Goal: Navigation & Orientation: Find specific page/section

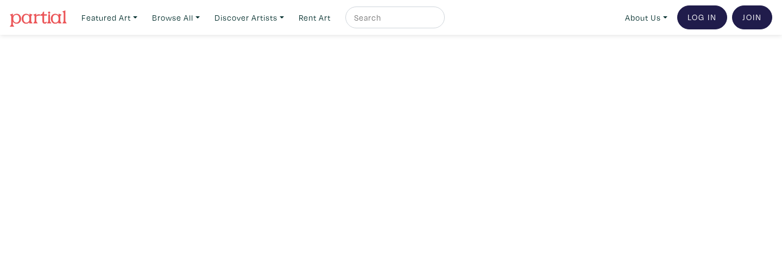
click at [387, 20] on input "text" at bounding box center [394, 18] width 82 height 14
click at [252, 15] on link "Discover Artists" at bounding box center [249, 18] width 79 height 22
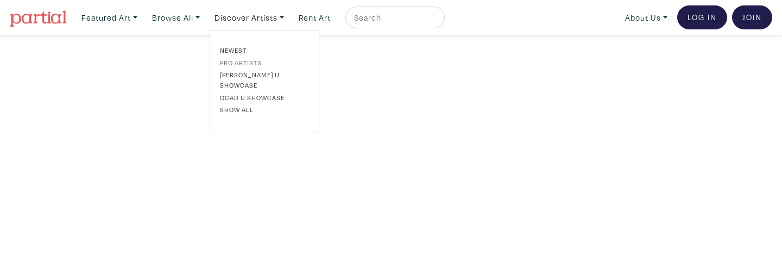
click at [268, 62] on link "Pro artists" at bounding box center [264, 63] width 89 height 10
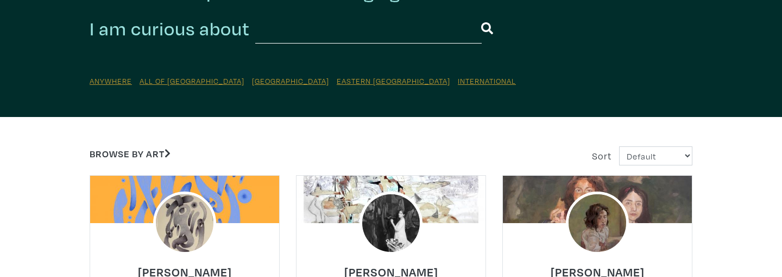
scroll to position [71, 0]
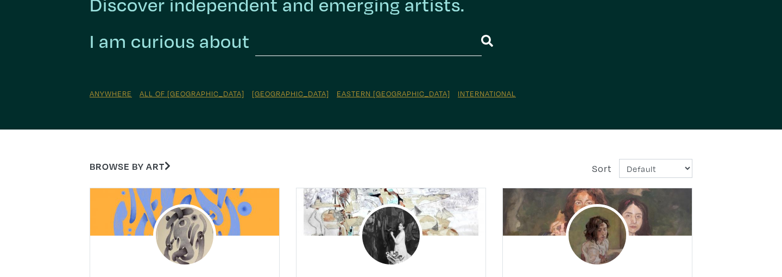
click at [693, 165] on div "Sort Default Most Viewed Newest A-Z Z-A" at bounding box center [546, 168] width 310 height 19
click at [675, 170] on select "Default Most Viewed Newest A-Z Z-A" at bounding box center [655, 168] width 73 height 19
select select "views"
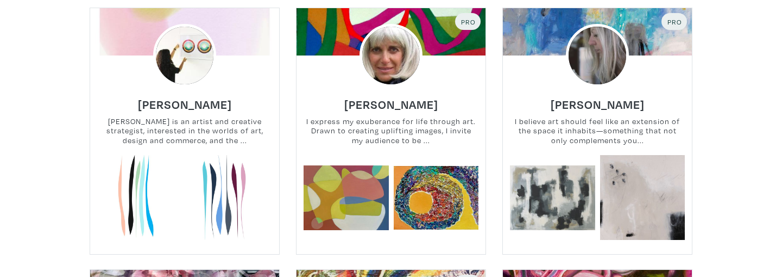
scroll to position [935, 0]
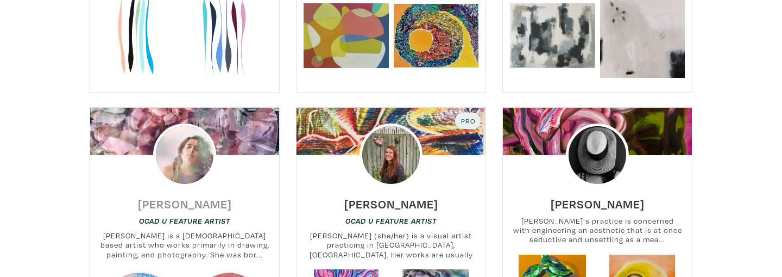
click at [162, 206] on h6 "Melissa Patel" at bounding box center [185, 203] width 94 height 15
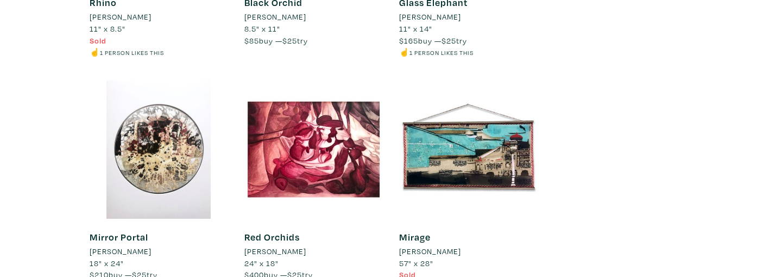
scroll to position [2344, 0]
